Goal: Transaction & Acquisition: Subscribe to service/newsletter

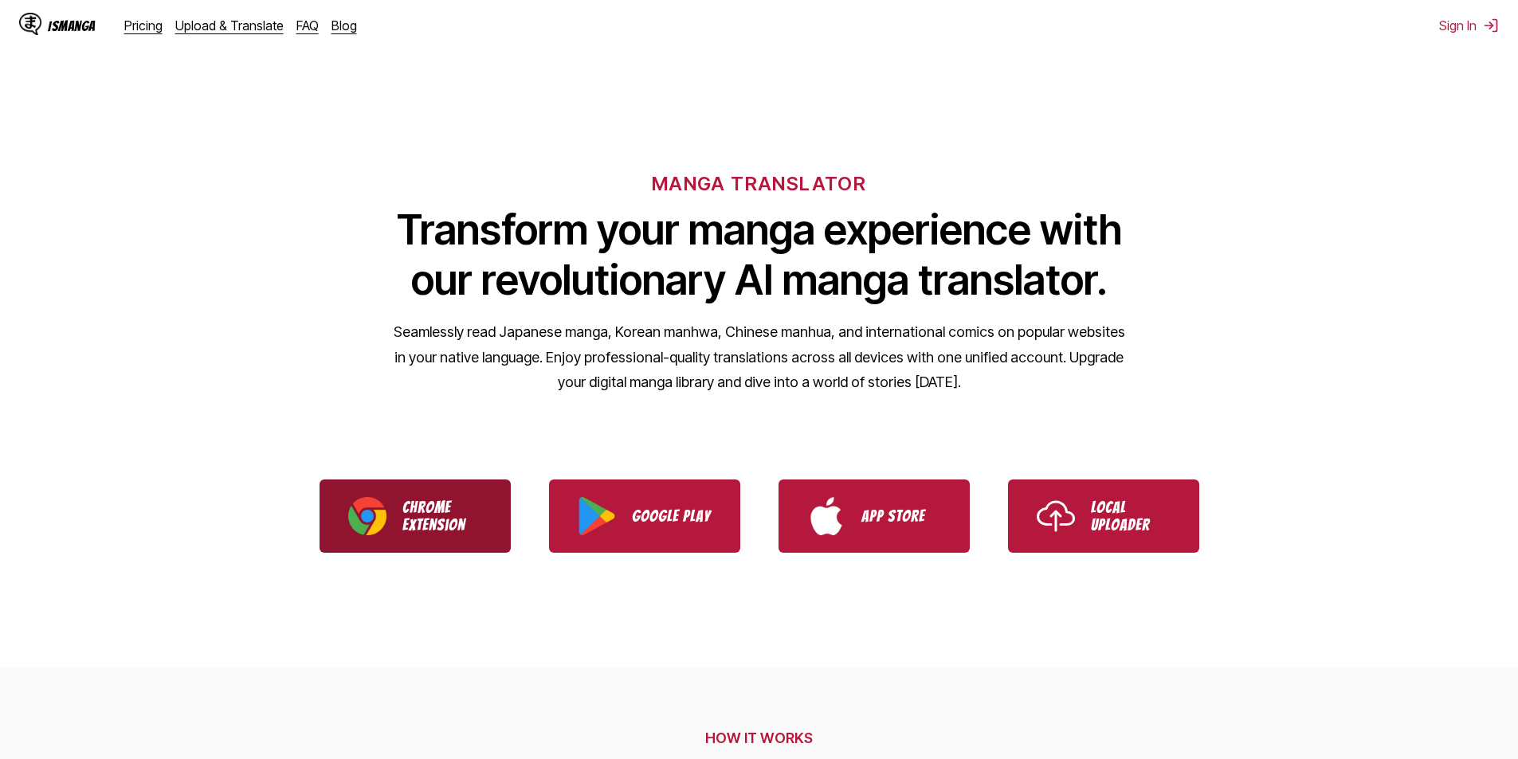
click at [441, 512] on p "Chrome Extension" at bounding box center [442, 516] width 80 height 35
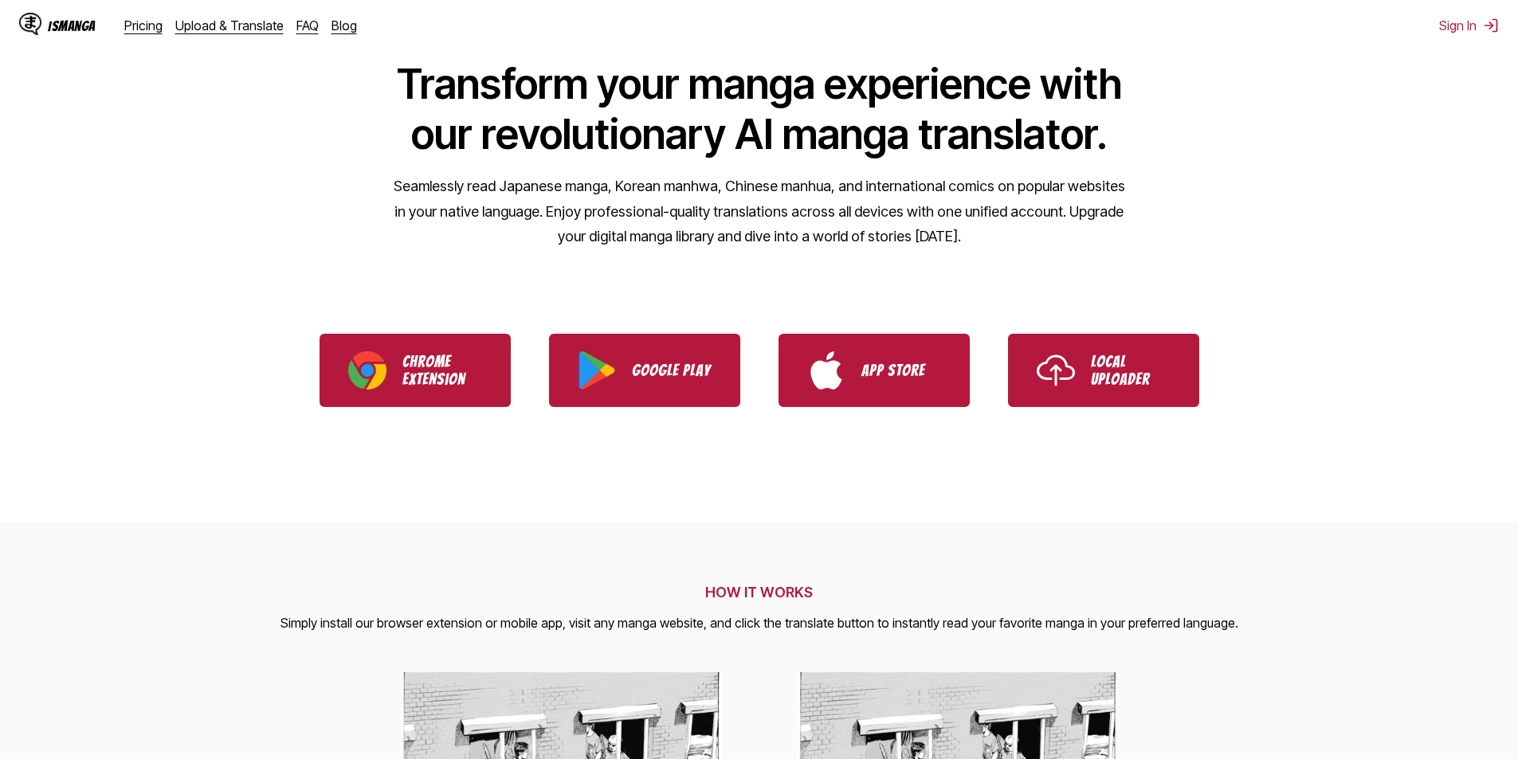
scroll to position [319, 0]
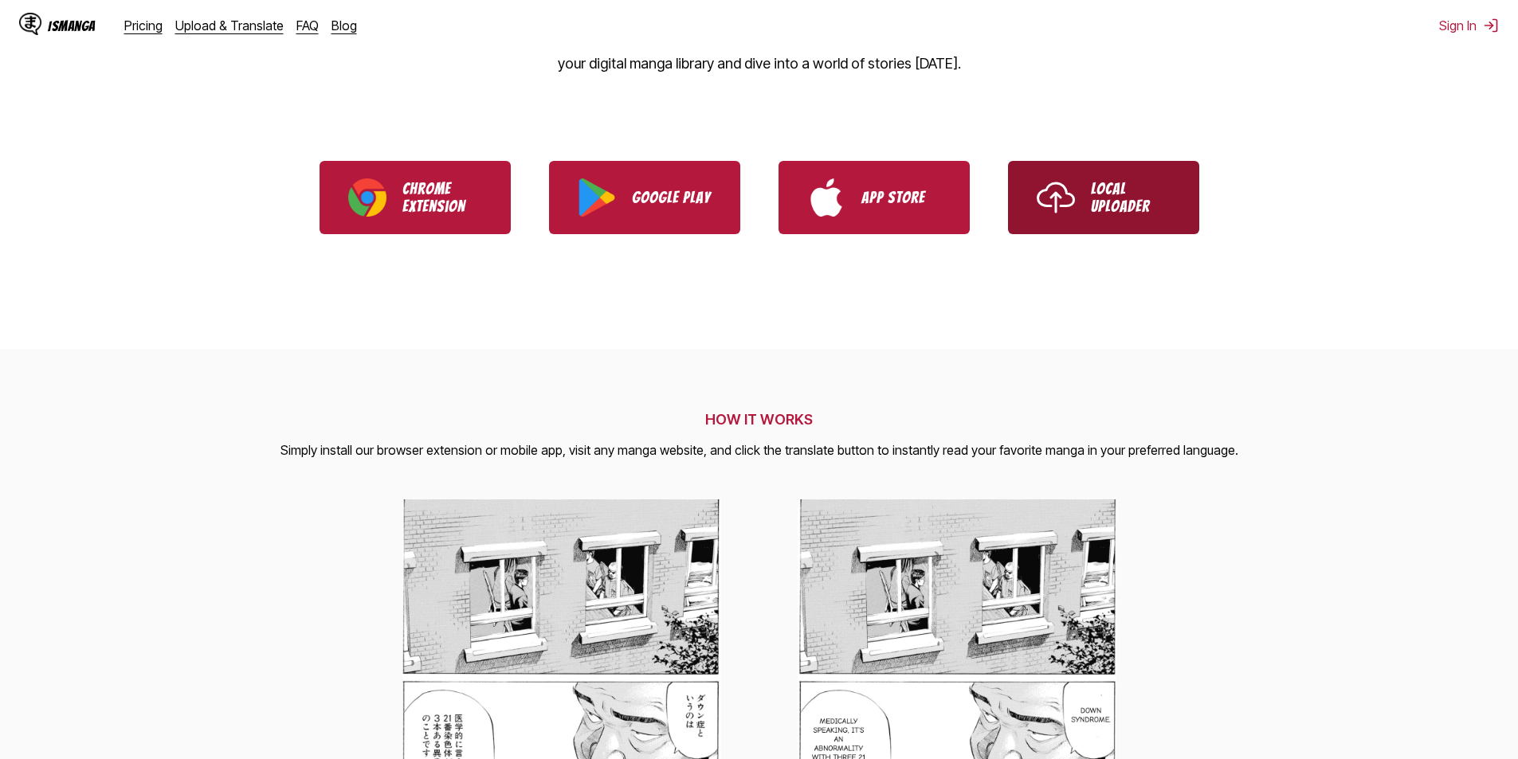
click at [1193, 214] on link "Local Uploader" at bounding box center [1103, 197] width 191 height 73
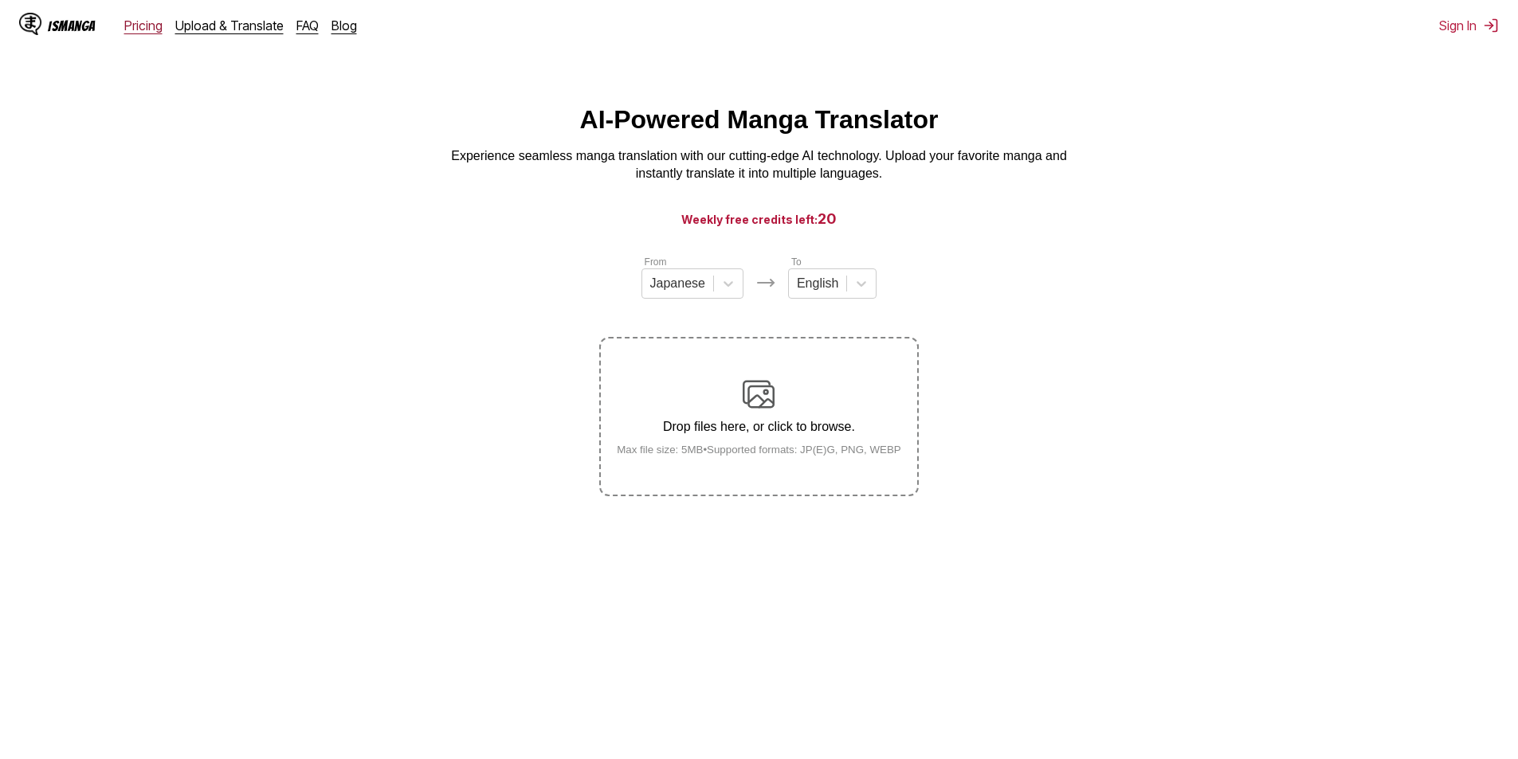
click at [144, 23] on link "Pricing" at bounding box center [143, 26] width 38 height 16
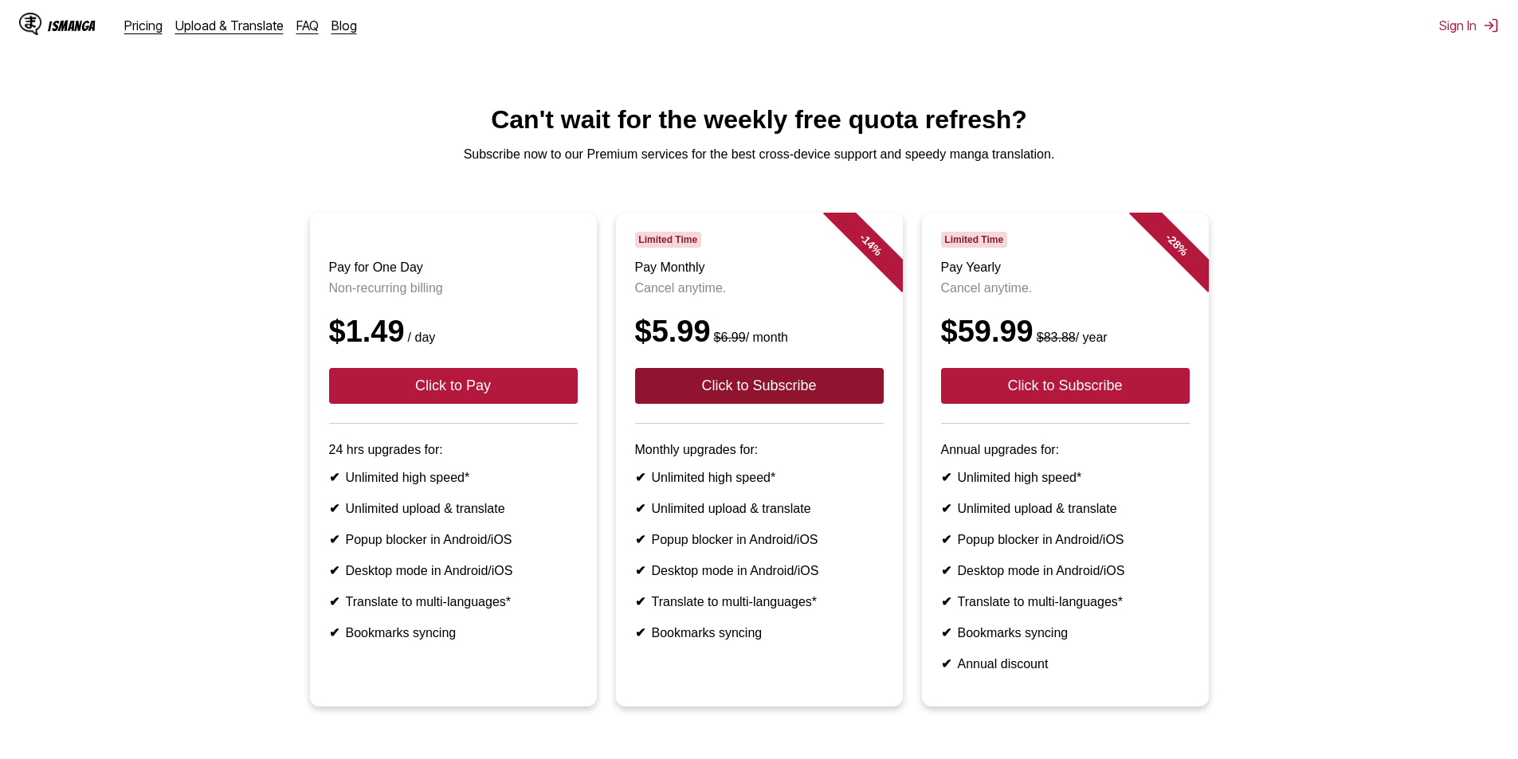
click at [795, 404] on button "Click to Subscribe" at bounding box center [759, 386] width 249 height 36
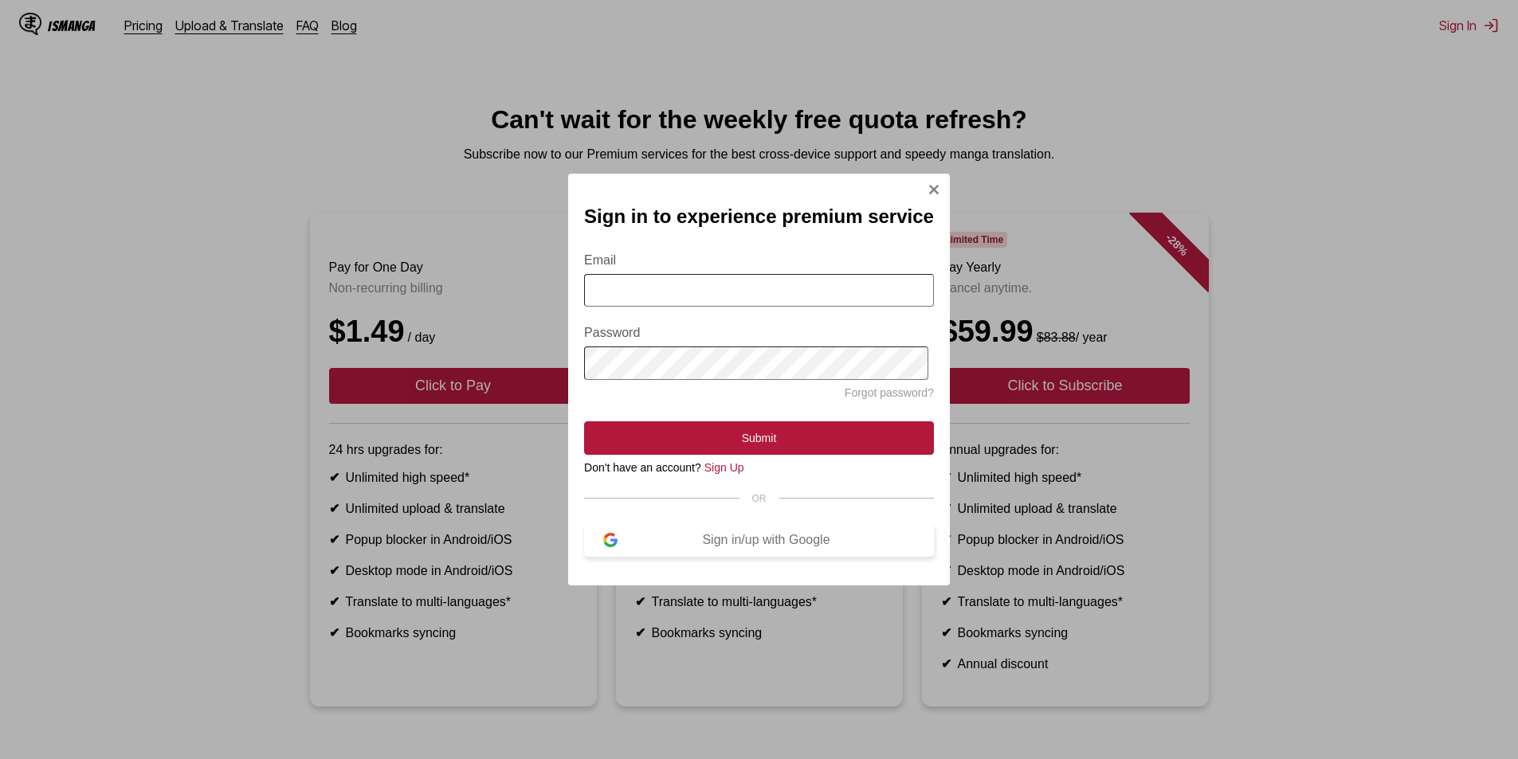
click at [797, 542] on div "Sign in/up with Google" at bounding box center [766, 540] width 297 height 14
